Goal: Task Accomplishment & Management: Manage account settings

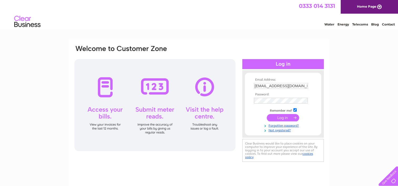
click at [284, 118] on input "submit" at bounding box center [283, 117] width 32 height 7
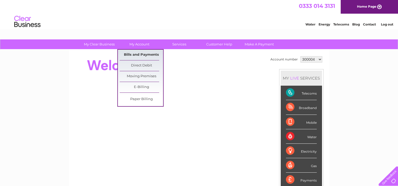
click at [138, 52] on link "Bills and Payments" at bounding box center [141, 55] width 43 height 11
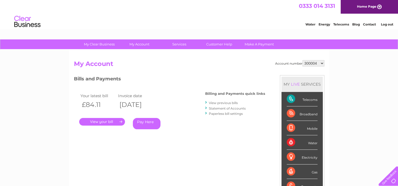
click at [103, 121] on link "." at bounding box center [102, 122] width 46 height 8
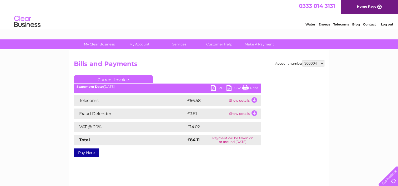
click at [223, 87] on link "PDF" at bounding box center [219, 89] width 16 height 8
